Goal: Information Seeking & Learning: Learn about a topic

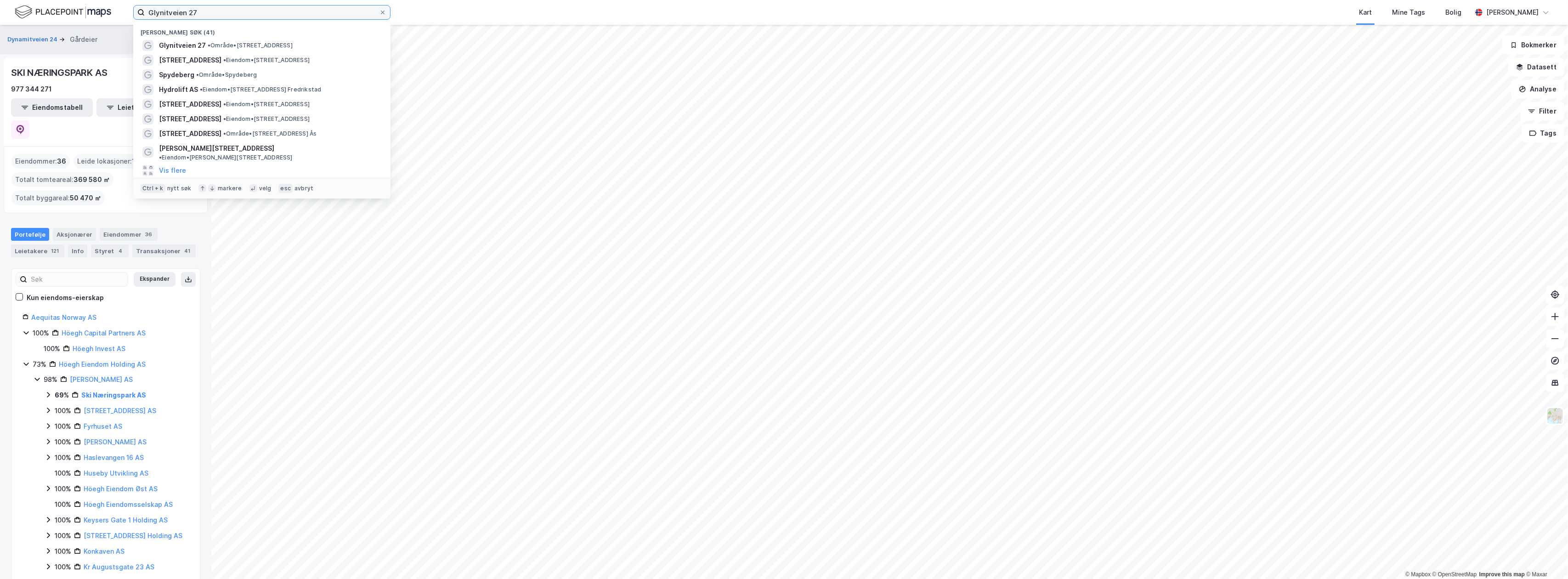
drag, startPoint x: 210, startPoint y: 15, endPoint x: 134, endPoint y: 4, distance: 76.8
click at [140, 4] on div "Glynitveien 27 Nylige søk (41) Glynitveien 27 • Område • [STREET_ADDRESS] • Eie…" at bounding box center [784, 13] width 1568 height 25
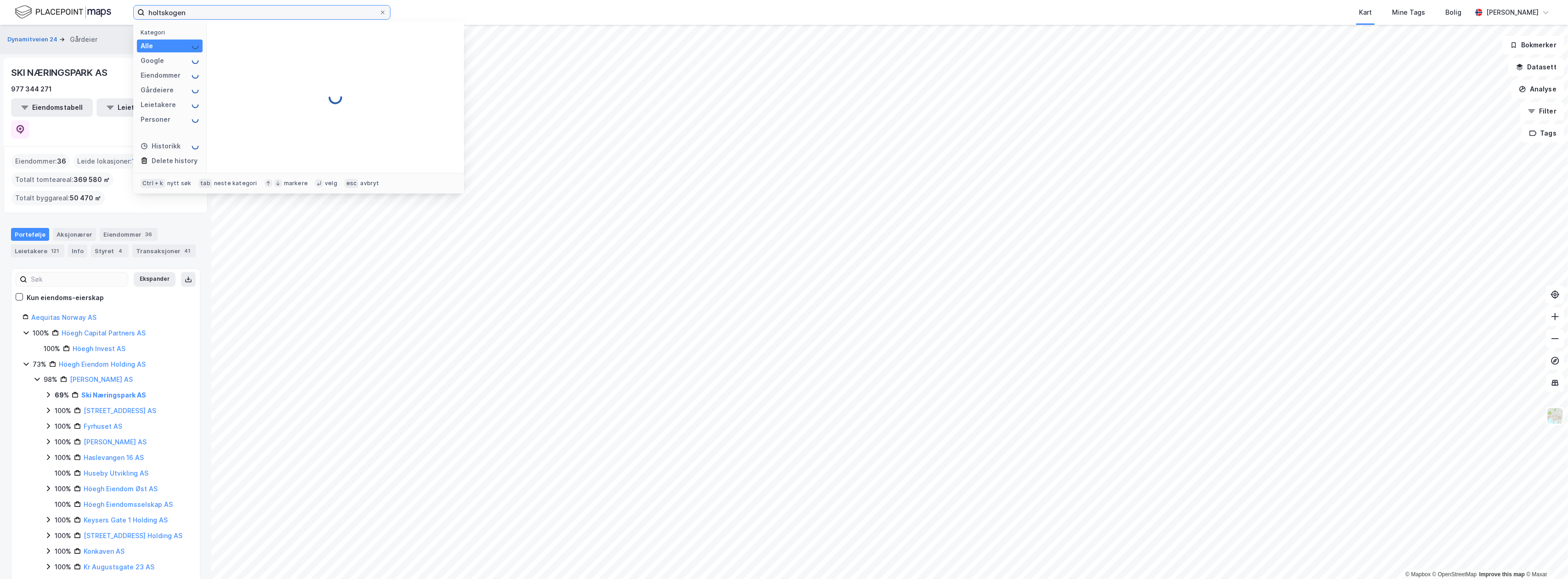
type input "holtskogen"
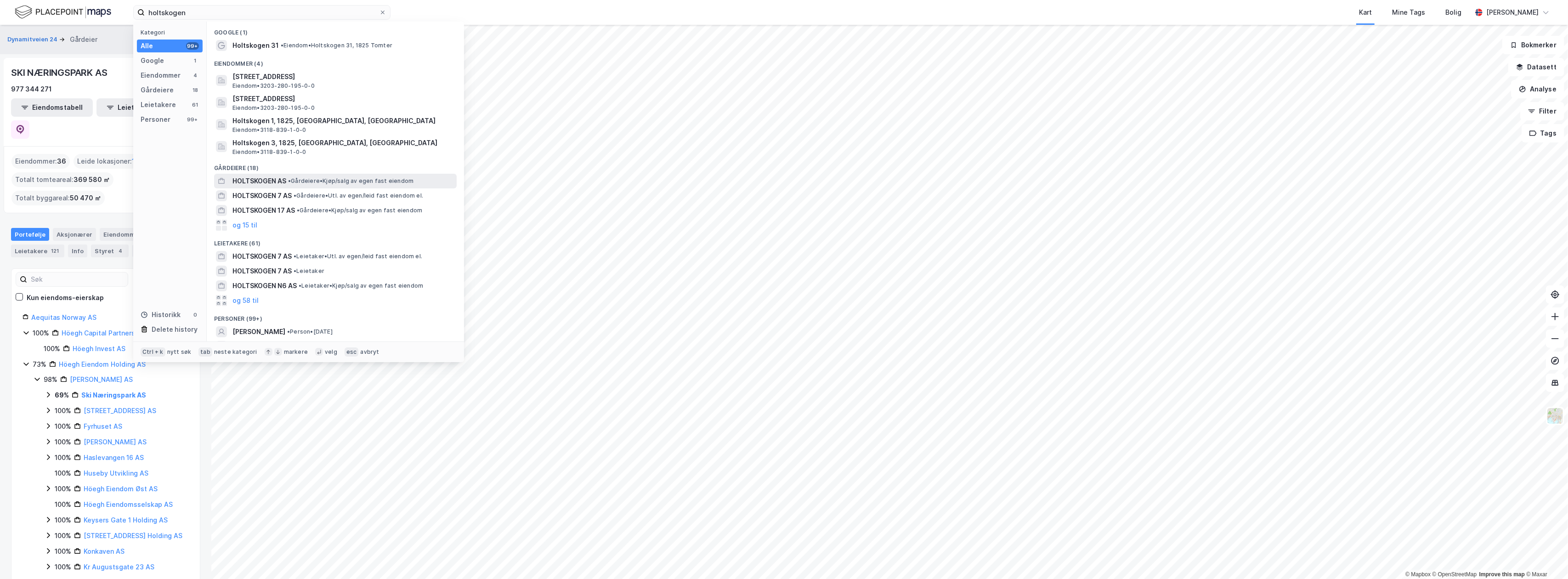
click at [274, 180] on span "HOLTSKOGEN AS" at bounding box center [259, 181] width 54 height 11
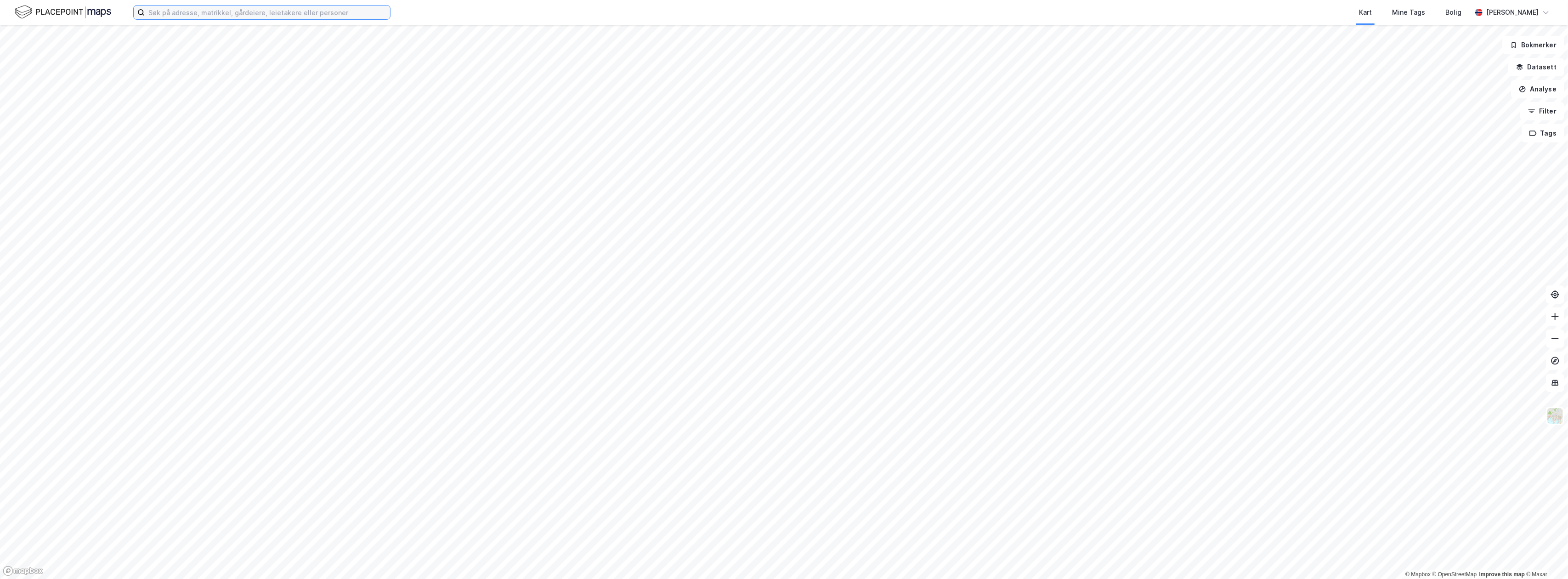
click at [226, 11] on input at bounding box center [267, 13] width 245 height 14
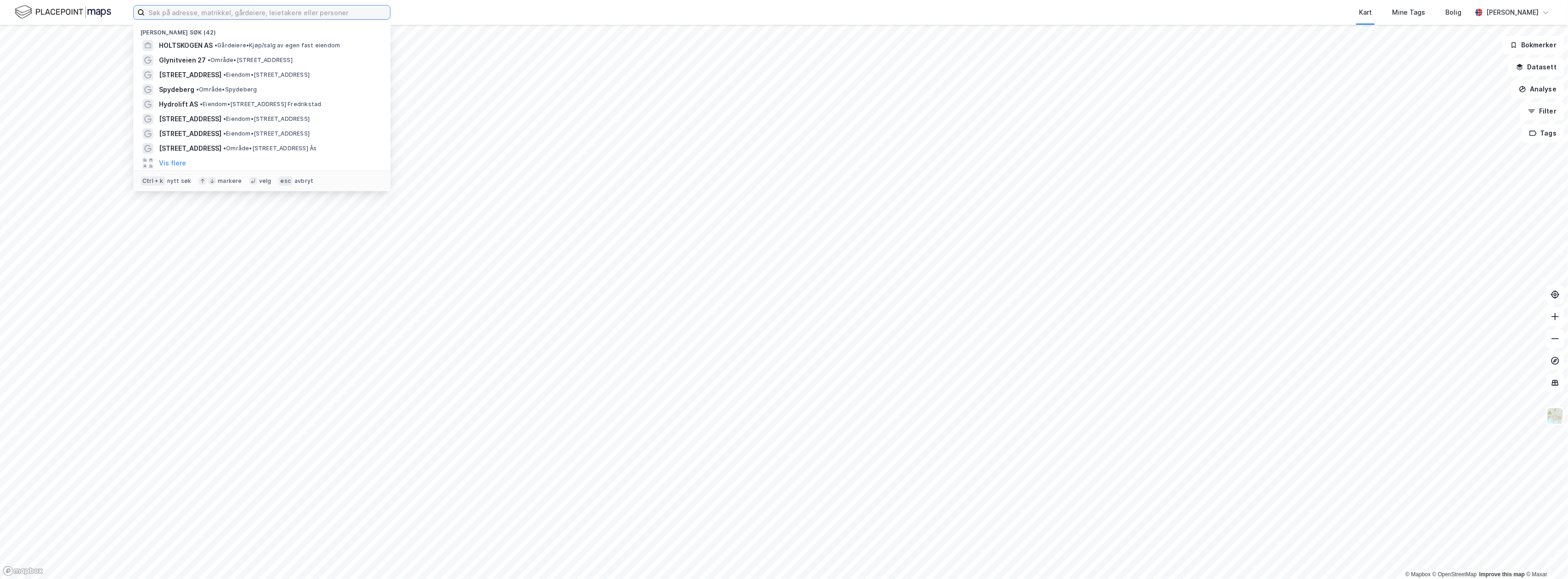
paste input "[STREET_ADDRESS]"
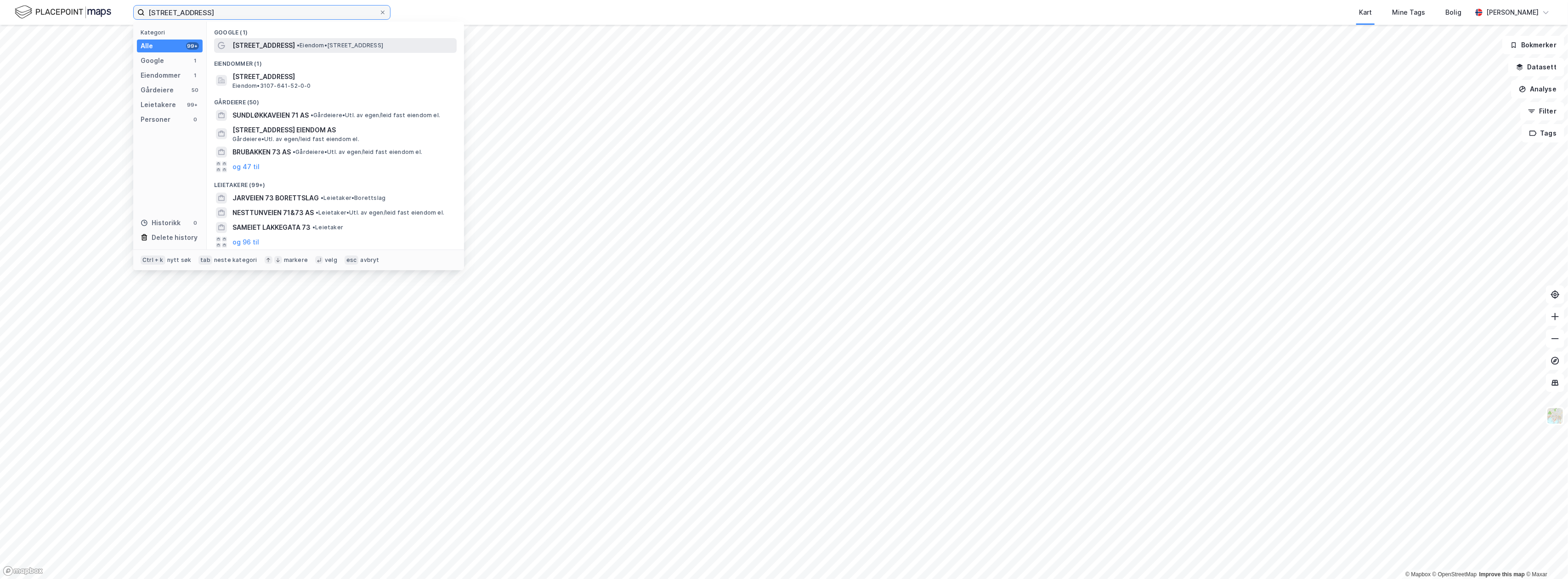
type input "[STREET_ADDRESS]"
click at [329, 43] on span "• Eiendom • [STREET_ADDRESS]" at bounding box center [340, 45] width 86 height 7
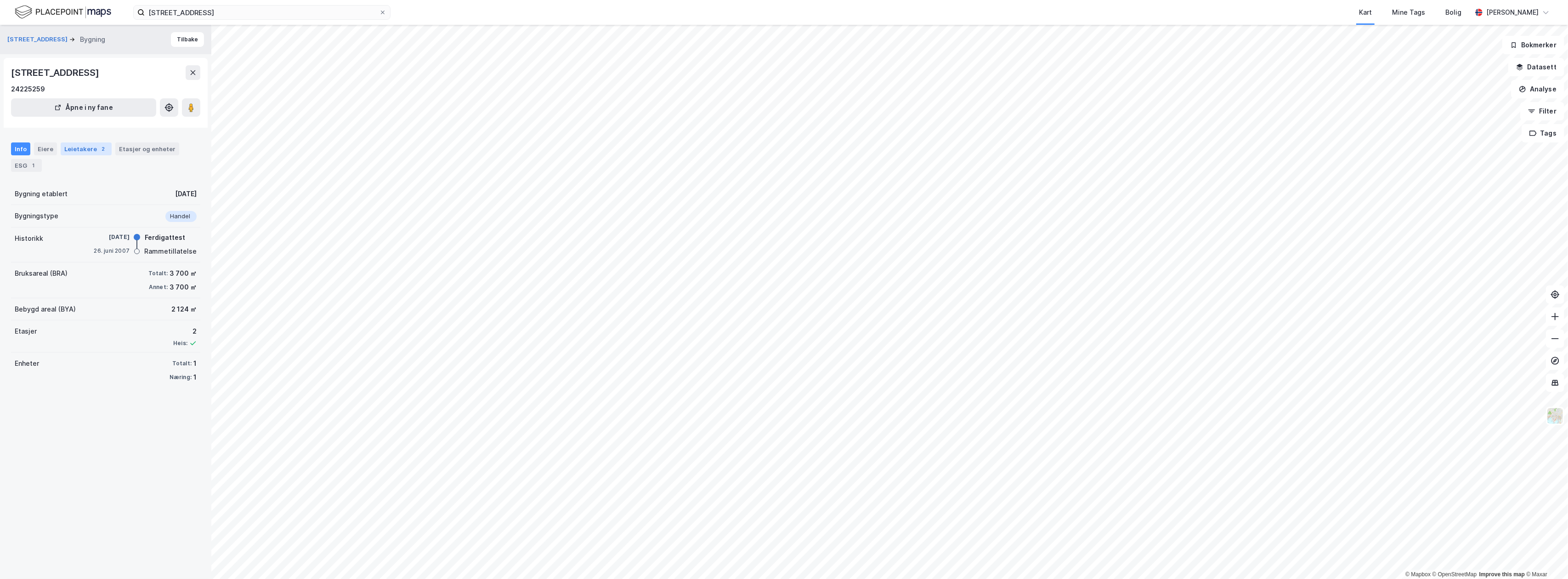
click at [73, 144] on div "Leietakere 2" at bounding box center [85, 149] width 51 height 13
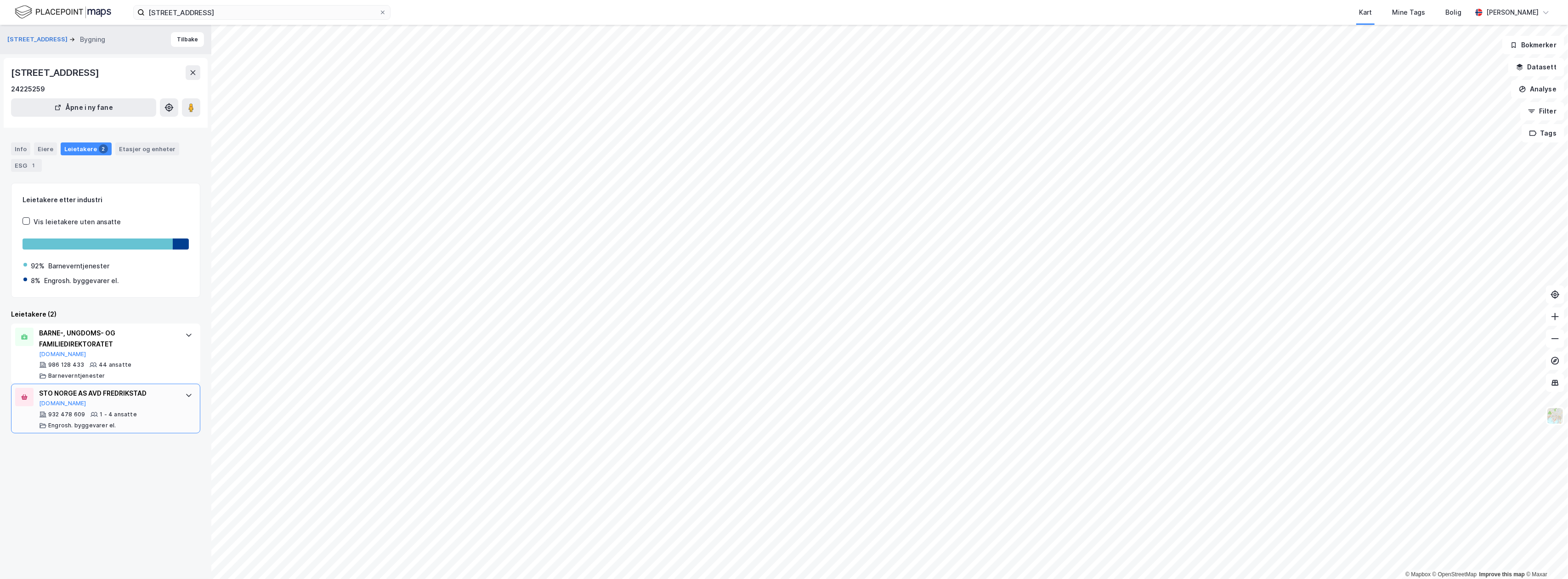
click at [111, 395] on div "STO NORGE AS AVD FREDRIKSTAD" at bounding box center [107, 393] width 137 height 11
click at [99, 346] on div "BARNE-, UNGDOMS- OG FAMILIEDIREKTORATET" at bounding box center [107, 338] width 137 height 22
